Goal: Transaction & Acquisition: Obtain resource

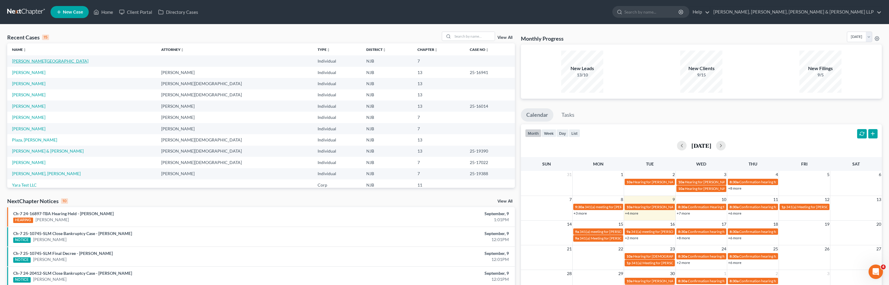
click at [28, 63] on link "[PERSON_NAME][GEOGRAPHIC_DATA]" at bounding box center [50, 60] width 76 height 5
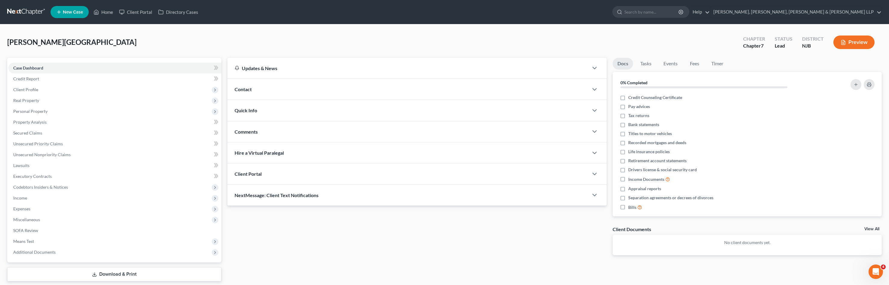
drag, startPoint x: 103, startPoint y: 271, endPoint x: 112, endPoint y: 269, distance: 10.1
click at [103, 271] on link "Download & Print" at bounding box center [114, 274] width 214 height 14
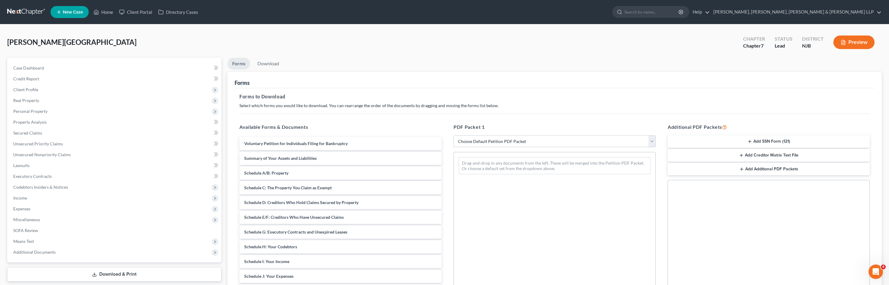
drag, startPoint x: 653, startPoint y: 142, endPoint x: 629, endPoint y: 147, distance: 24.6
click at [653, 142] on select "Choose Default Petition PDF Packet Complete Bankruptcy Petition (all forms and …" at bounding box center [555, 141] width 202 height 12
select select "0"
click at [454, 135] on select "Choose Default Petition PDF Packet Complete Bankruptcy Petition (all forms and …" at bounding box center [555, 141] width 202 height 12
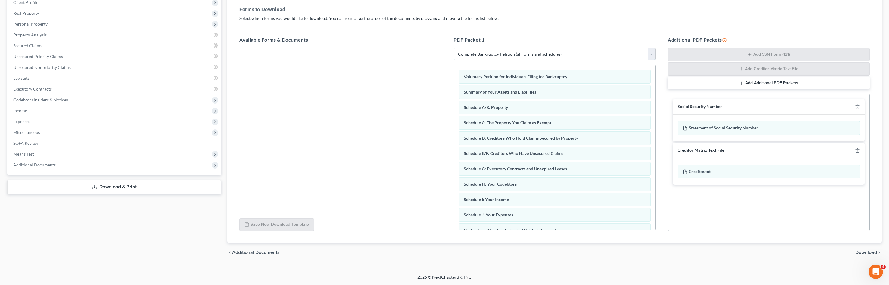
scroll to position [138, 0]
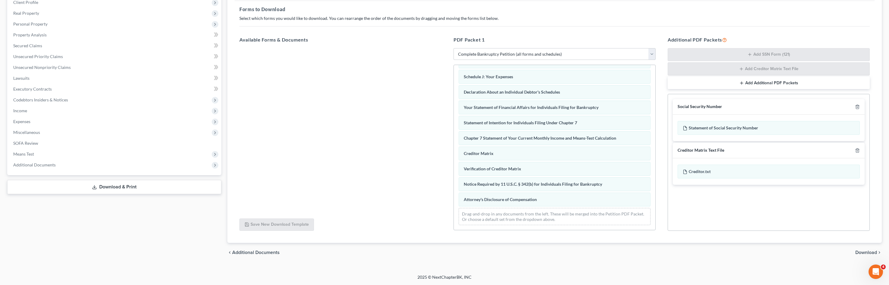
click at [859, 251] on span "Download" at bounding box center [866, 252] width 22 height 5
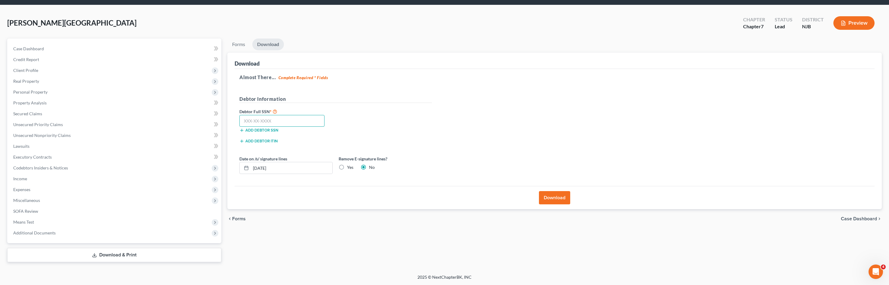
click at [253, 120] on input "text" at bounding box center [281, 121] width 85 height 12
type input "855-64-7139"
click at [561, 199] on button "Download" at bounding box center [554, 197] width 31 height 13
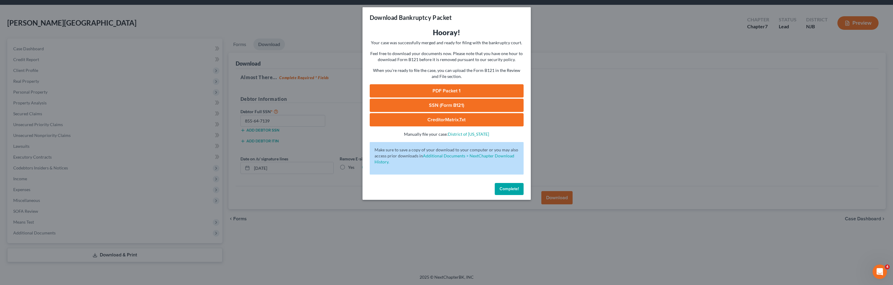
click at [455, 84] on div "Hooray! Your case was successfully merged and ready for filing with the bankrup…" at bounding box center [447, 82] width 154 height 109
click at [457, 89] on link "PDF Packet 1" at bounding box center [447, 90] width 154 height 13
click at [467, 107] on link "SSN (Form B121)" at bounding box center [447, 105] width 154 height 13
drag, startPoint x: 506, startPoint y: 189, endPoint x: 509, endPoint y: 189, distance: 3.4
click at [506, 189] on span "Complete!" at bounding box center [509, 188] width 19 height 5
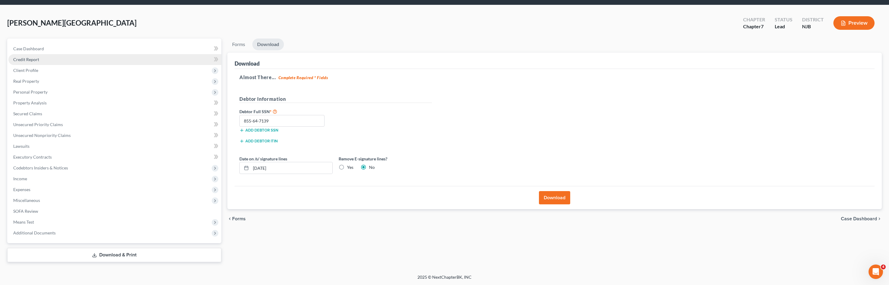
scroll to position [0, 0]
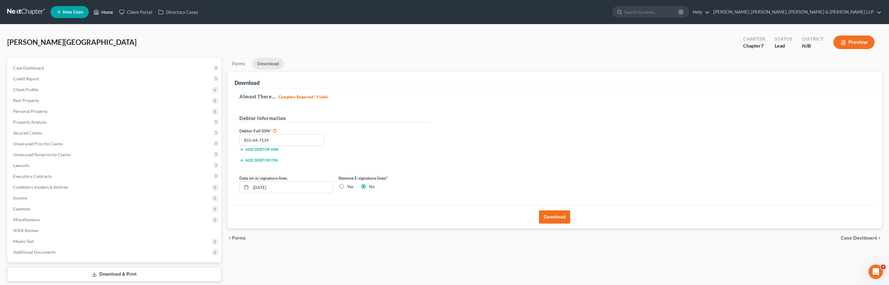
click at [101, 13] on link "Home" at bounding box center [104, 12] width 26 height 11
